Goal: Information Seeking & Learning: Learn about a topic

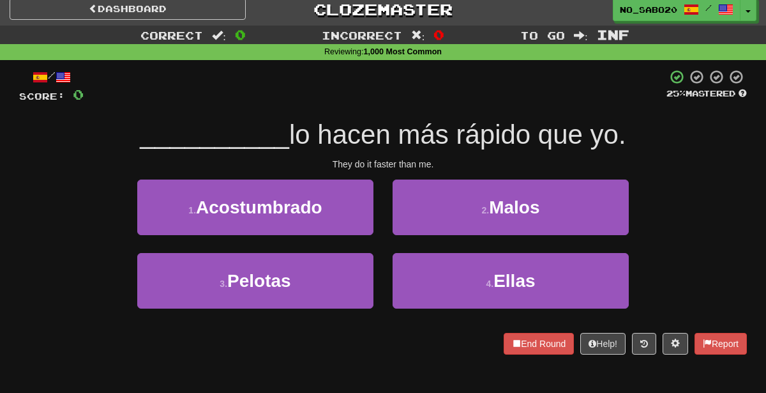
scroll to position [7, 0]
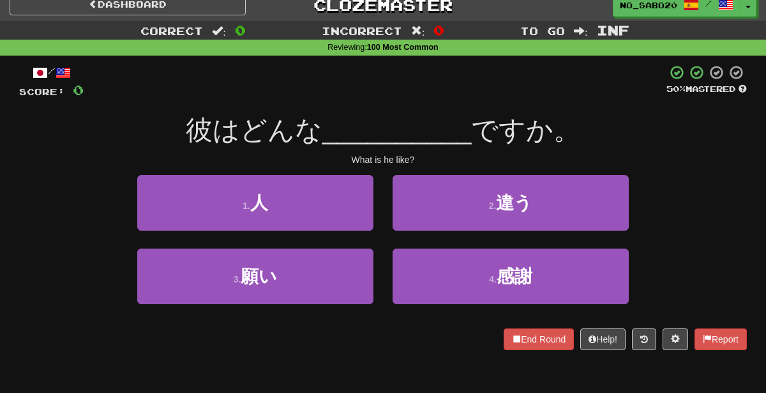
scroll to position [11, 0]
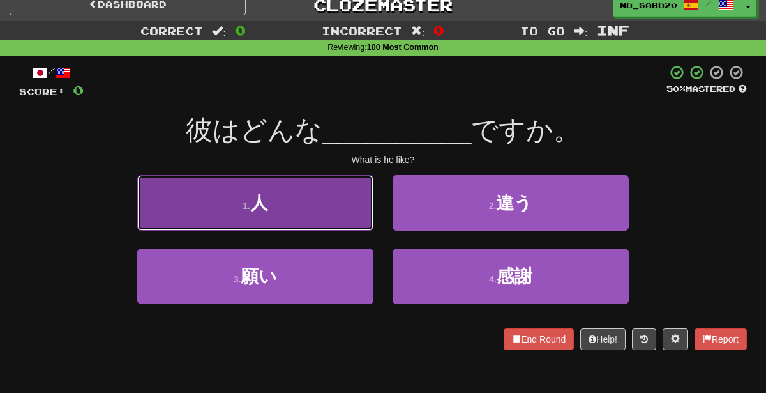
click at [305, 202] on button "1 . 人" at bounding box center [255, 203] width 236 height 56
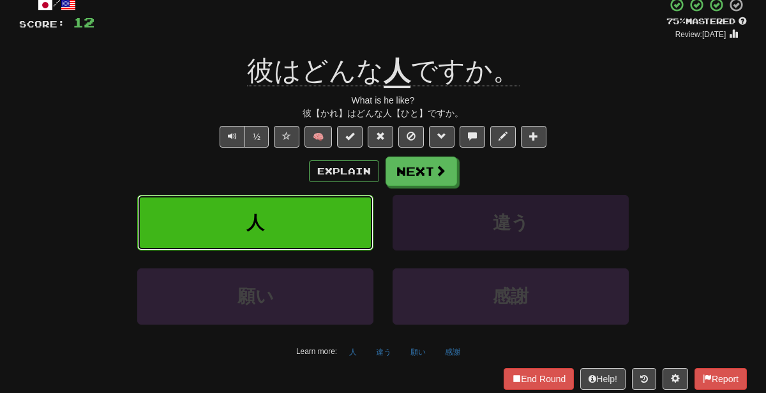
scroll to position [99, 0]
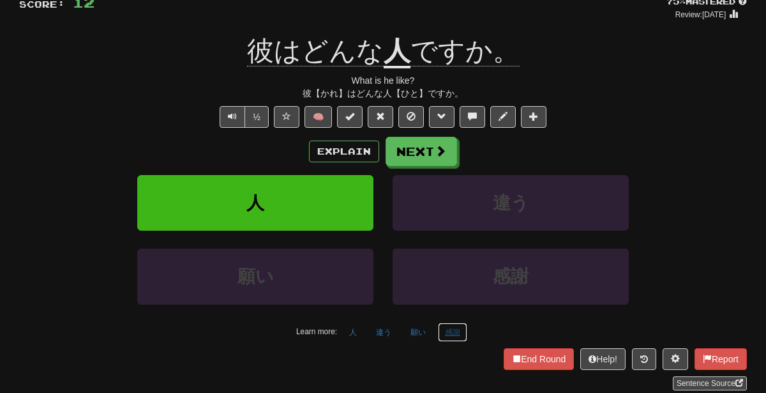
click at [453, 326] on button "感謝" at bounding box center [452, 331] width 29 height 19
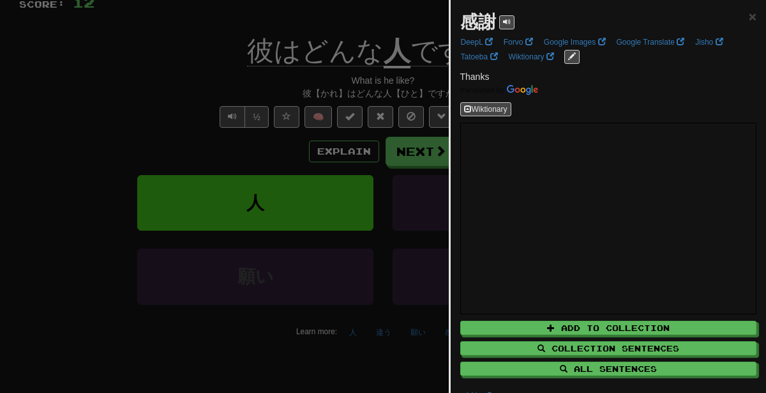
click at [358, 301] on div at bounding box center [383, 196] width 766 height 393
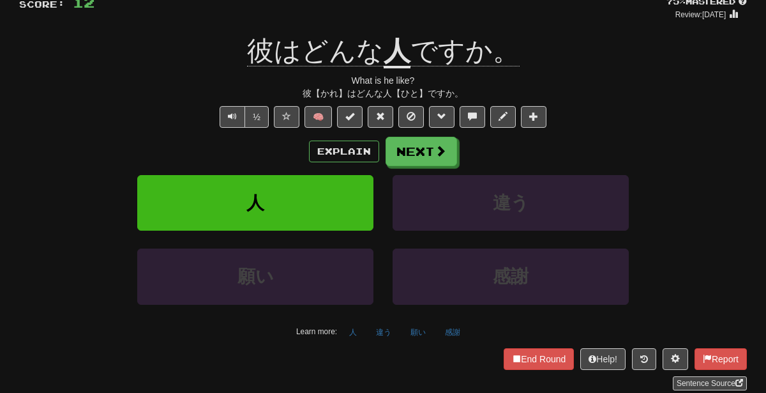
click at [446, 340] on div "/ Score: 12 + 12 75 % Mastered Review: [DATE] 彼はどんな 人 ですか。 What is he like? 彼【か…" at bounding box center [383, 183] width 728 height 413
click at [448, 336] on button "感謝" at bounding box center [452, 331] width 29 height 19
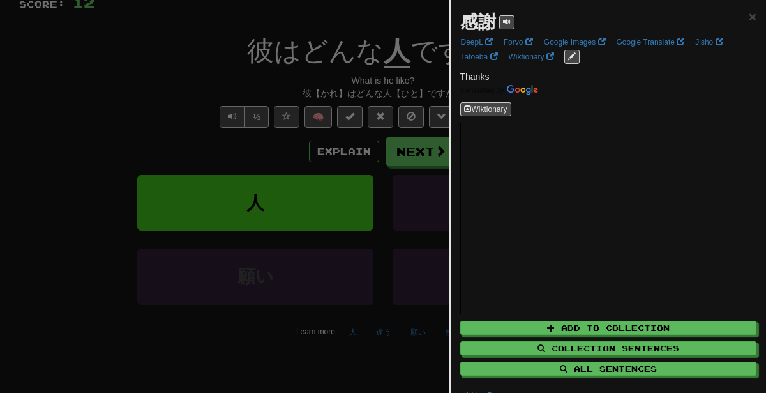
click at [342, 178] on div at bounding box center [383, 196] width 766 height 393
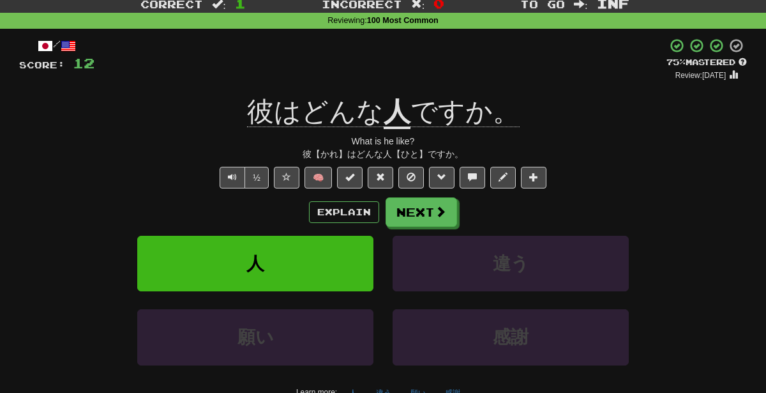
scroll to position [37, 0]
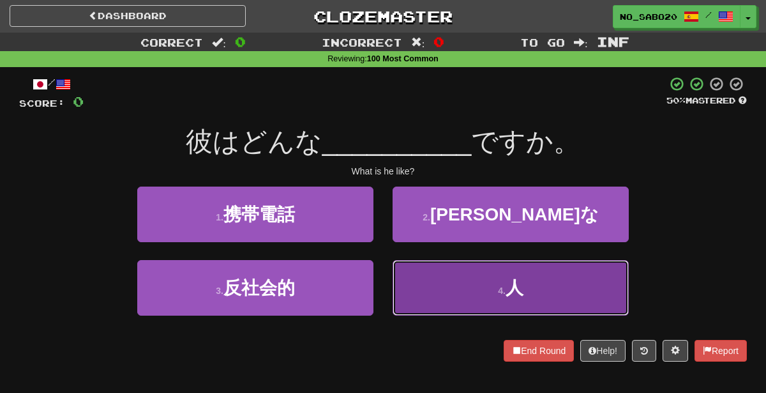
click at [448, 275] on button "4 . 人" at bounding box center [511, 288] width 236 height 56
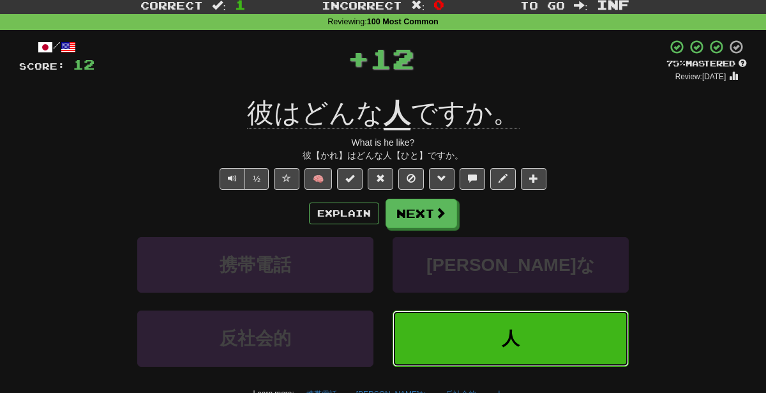
scroll to position [37, 0]
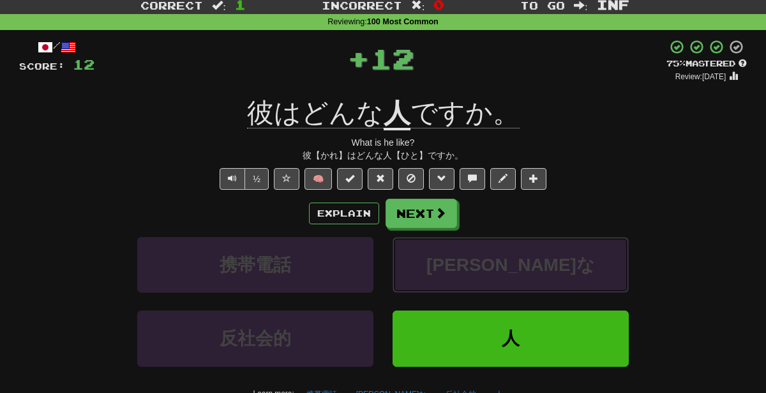
drag, startPoint x: 437, startPoint y: 269, endPoint x: 34, endPoint y: 166, distance: 415.8
click at [34, 166] on div "/ Score: 12 + 12 75 % Mastered Review: 2025-10-18 彼はどんな 人 ですか。 What is he like?…" at bounding box center [383, 245] width 728 height 413
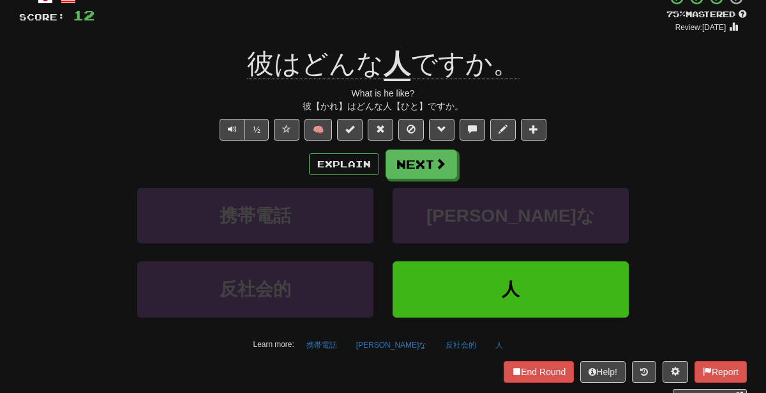
scroll to position [91, 0]
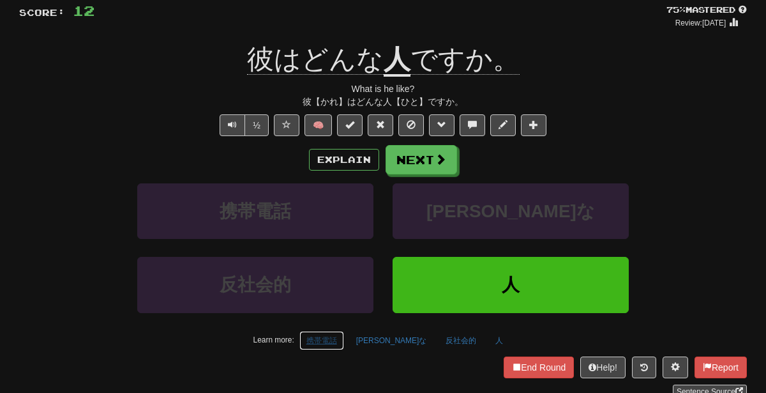
click at [344, 338] on button "携帯電話" at bounding box center [321, 340] width 45 height 19
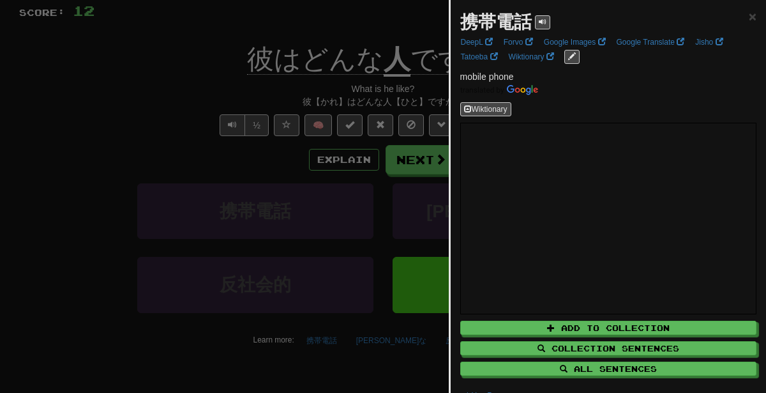
click at [208, 170] on div at bounding box center [383, 196] width 766 height 393
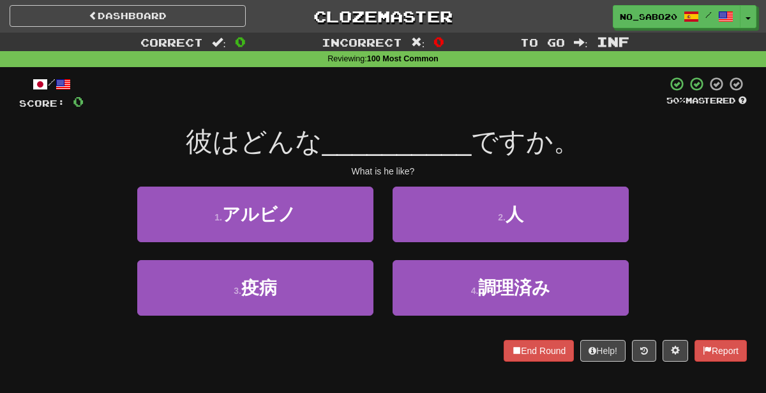
scroll to position [91, 0]
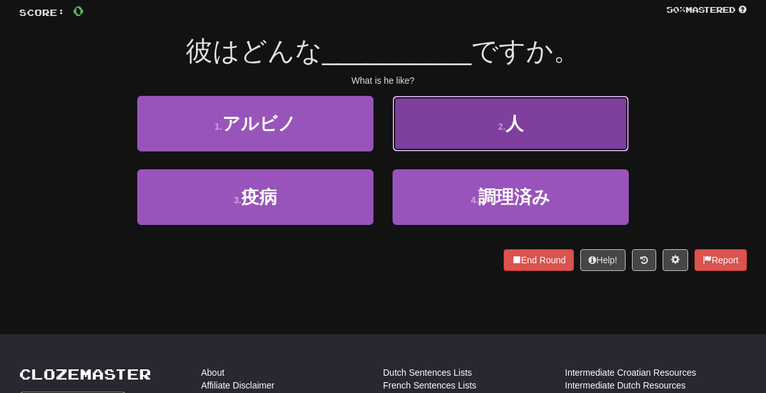
click at [432, 133] on button "2 . 人" at bounding box center [511, 124] width 236 height 56
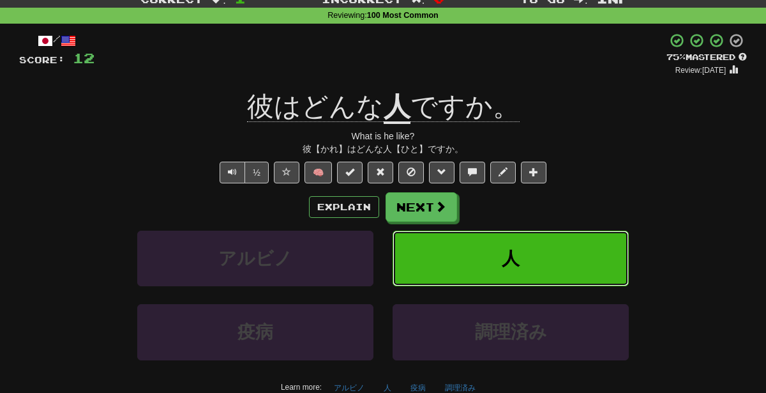
scroll to position [47, 0]
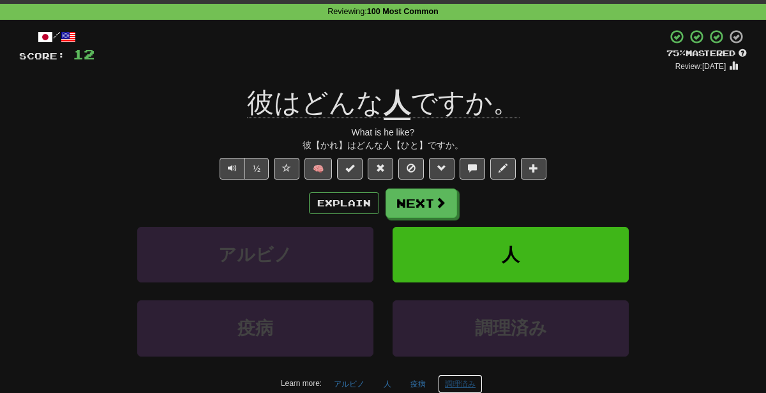
click at [452, 377] on button "調理済み" at bounding box center [460, 383] width 45 height 19
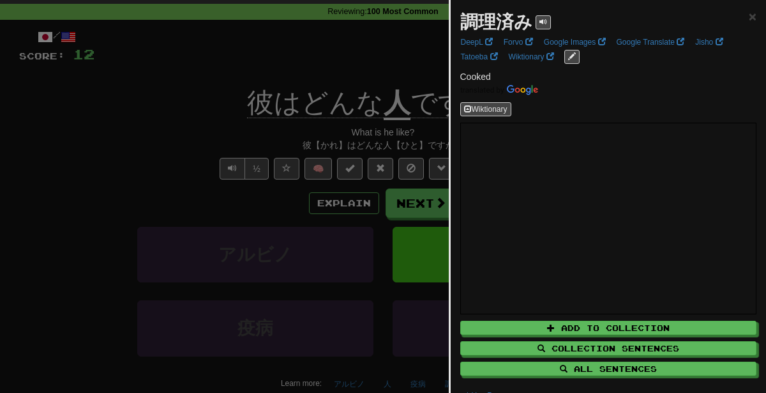
click at [394, 145] on div at bounding box center [383, 196] width 766 height 393
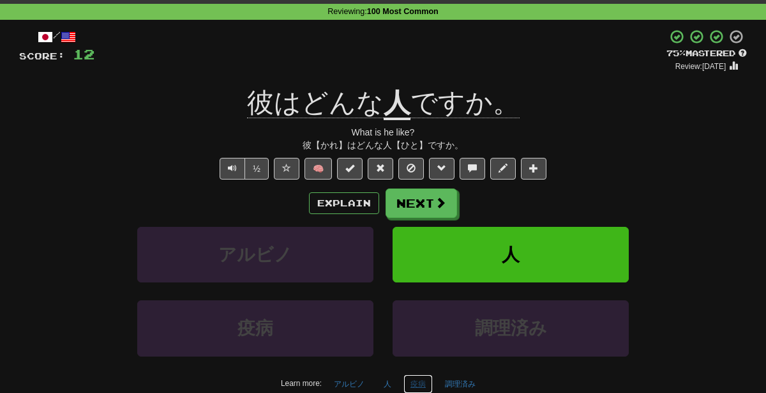
click at [416, 382] on button "疫病" at bounding box center [417, 383] width 29 height 19
